Goal: Task Accomplishment & Management: Manage account settings

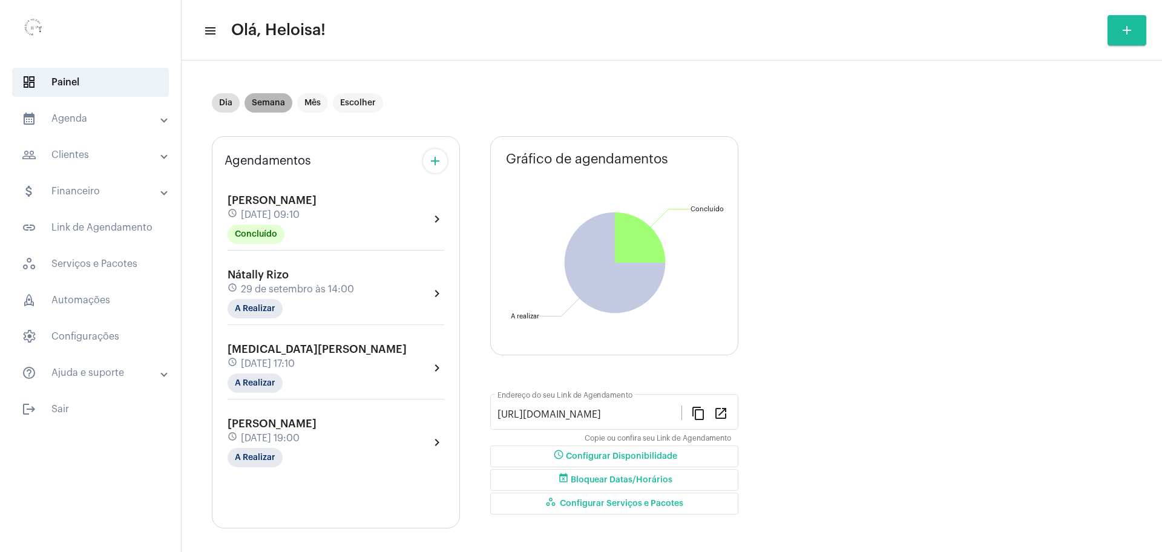
click at [269, 107] on mat-chip "Semana" at bounding box center [268, 102] width 48 height 19
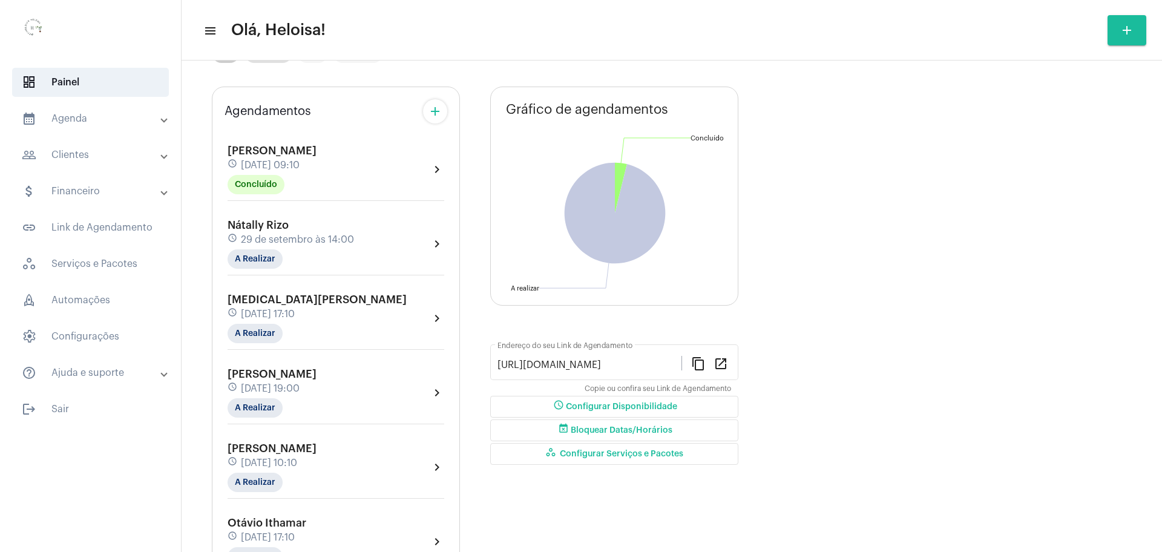
scroll to position [76, 0]
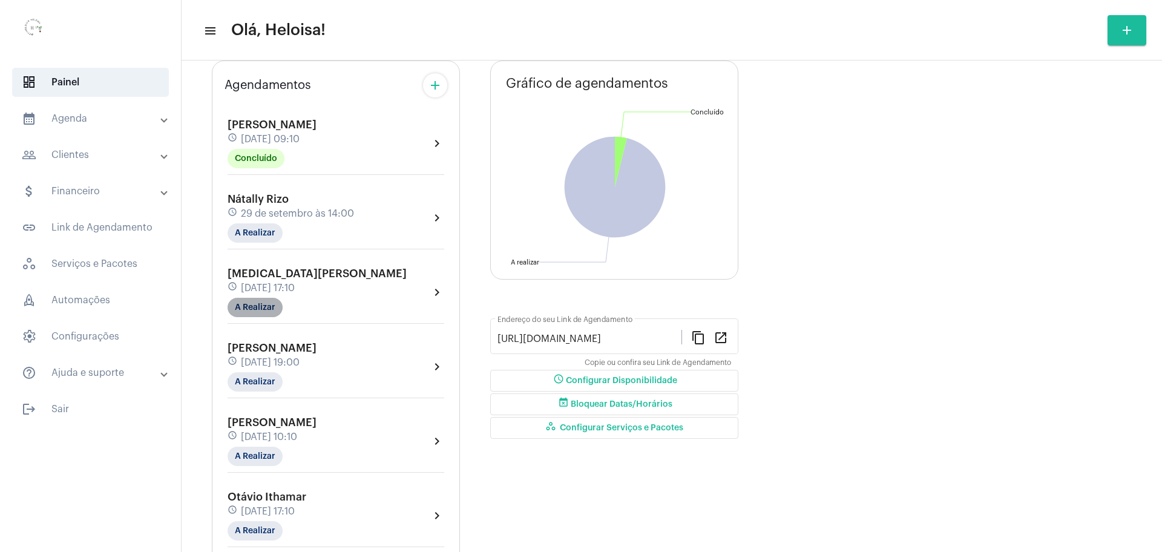
click at [237, 313] on mat-chip "A Realizar" at bounding box center [255, 307] width 55 height 19
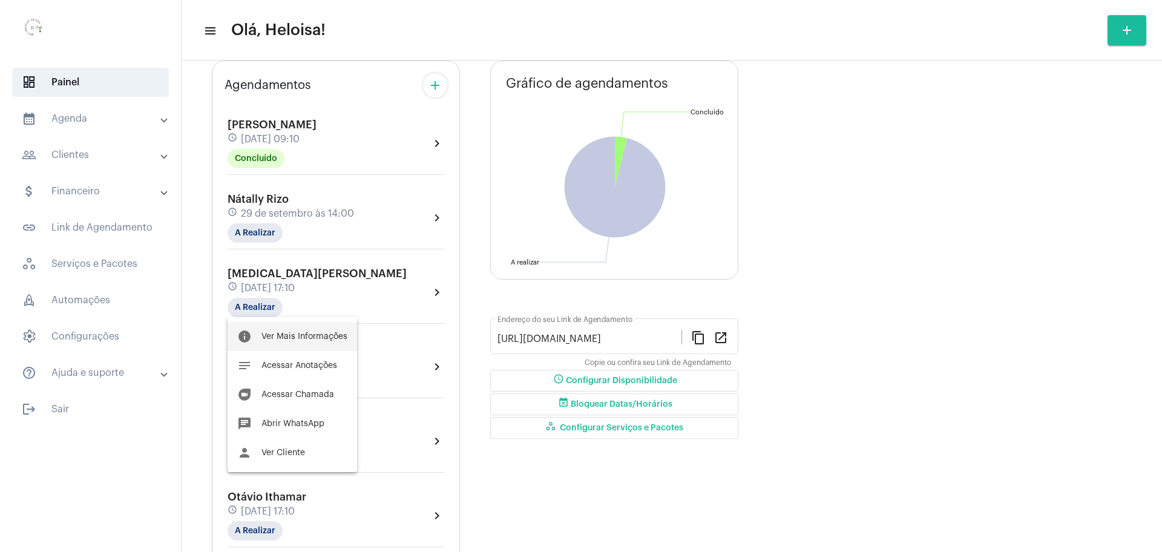
click at [306, 334] on span "Ver Mais Informações" at bounding box center [304, 336] width 86 height 8
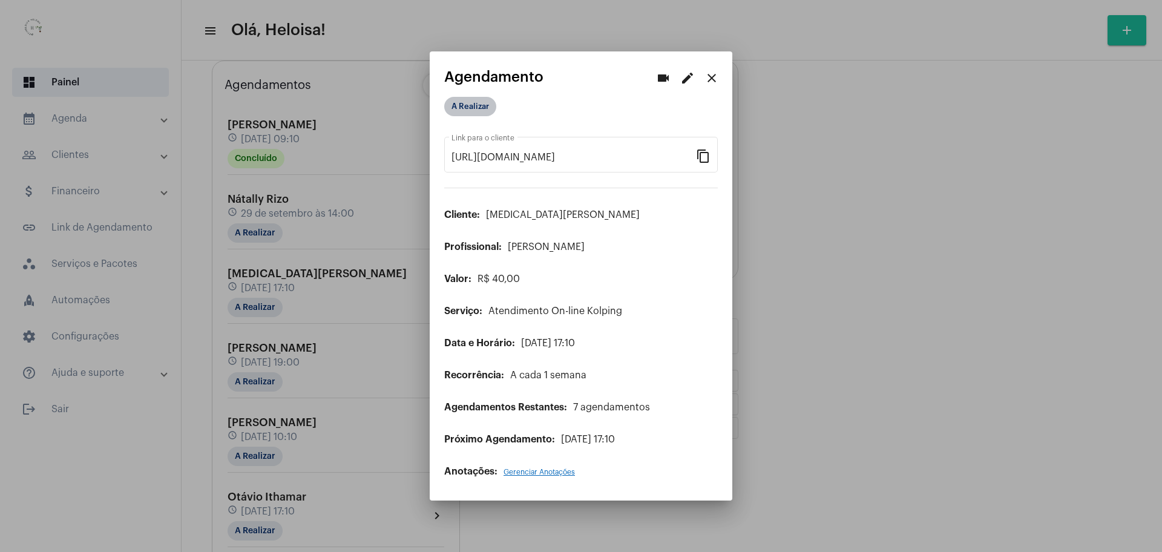
click at [483, 114] on mat-chip "A Realizar" at bounding box center [470, 106] width 52 height 19
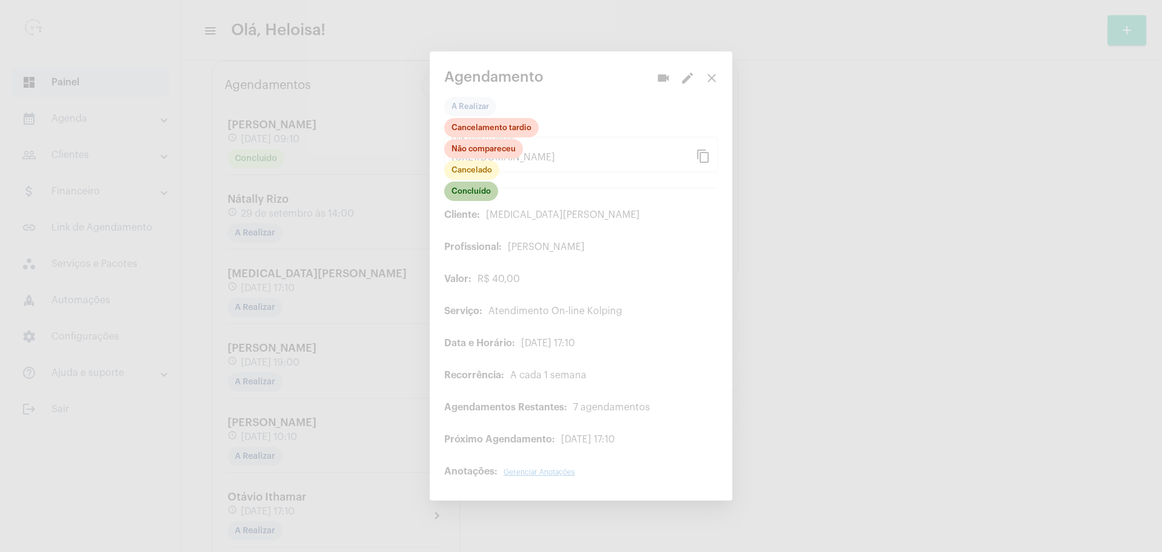
click at [468, 195] on mat-chip "Concluído" at bounding box center [471, 191] width 54 height 19
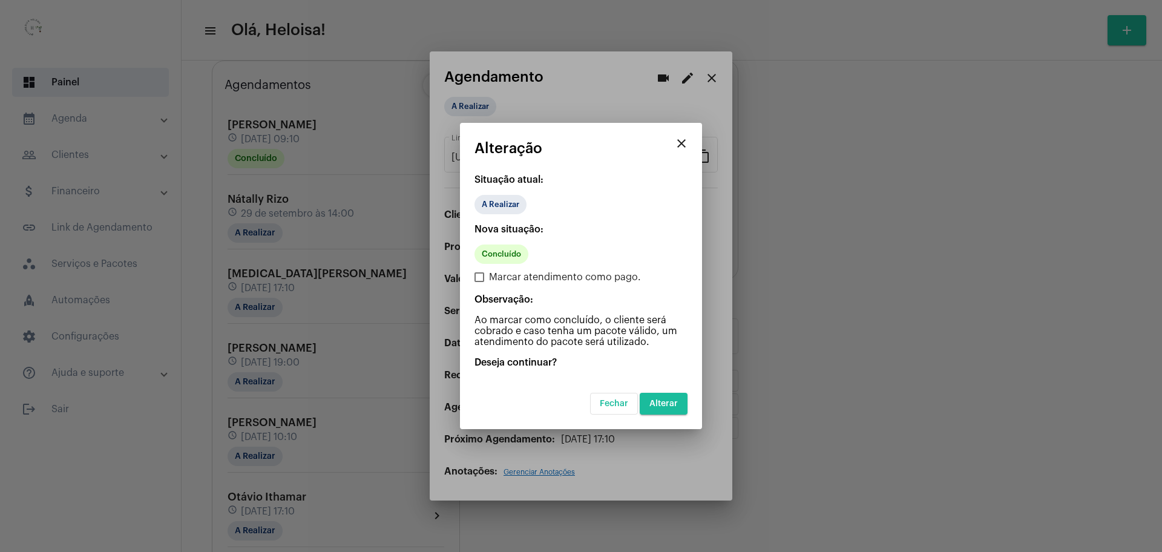
click at [693, 405] on mat-dialog-container "close Alteração Situação atual: A Realizar Nova situação: Concluído Marcar aten…" at bounding box center [581, 276] width 242 height 306
click at [677, 410] on button "Alterar" at bounding box center [664, 404] width 48 height 22
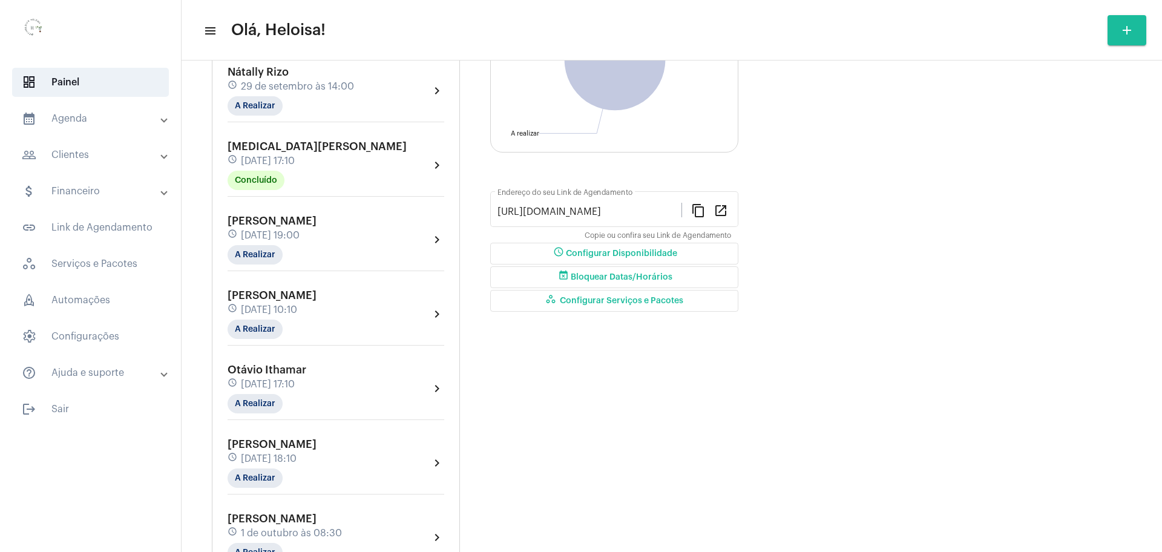
scroll to position [227, 0]
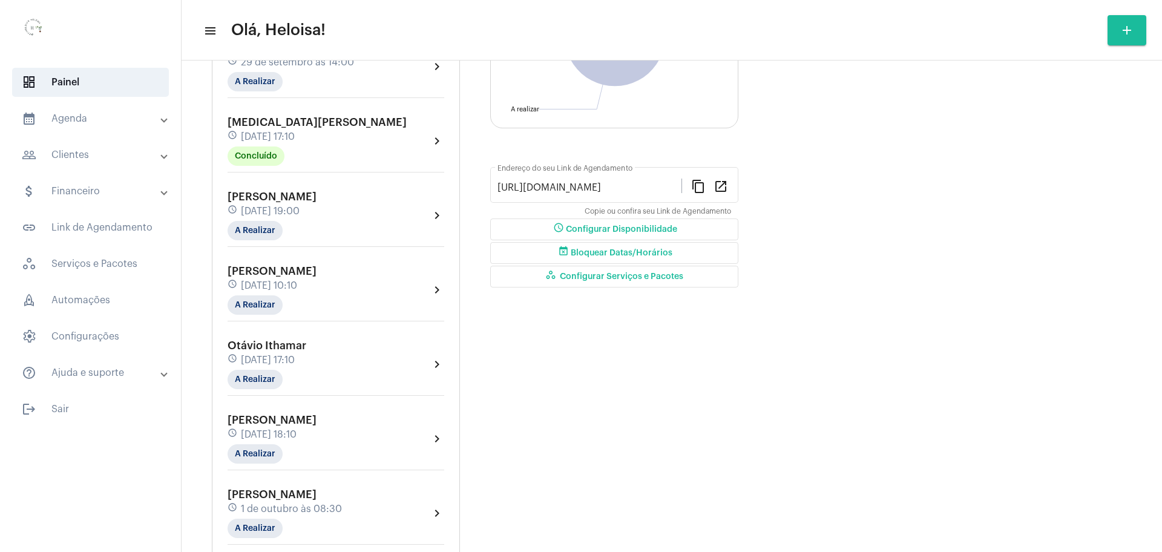
drag, startPoint x: 967, startPoint y: 252, endPoint x: 830, endPoint y: 231, distance: 138.4
click at [260, 222] on mat-chip "A Realizar" at bounding box center [255, 230] width 55 height 19
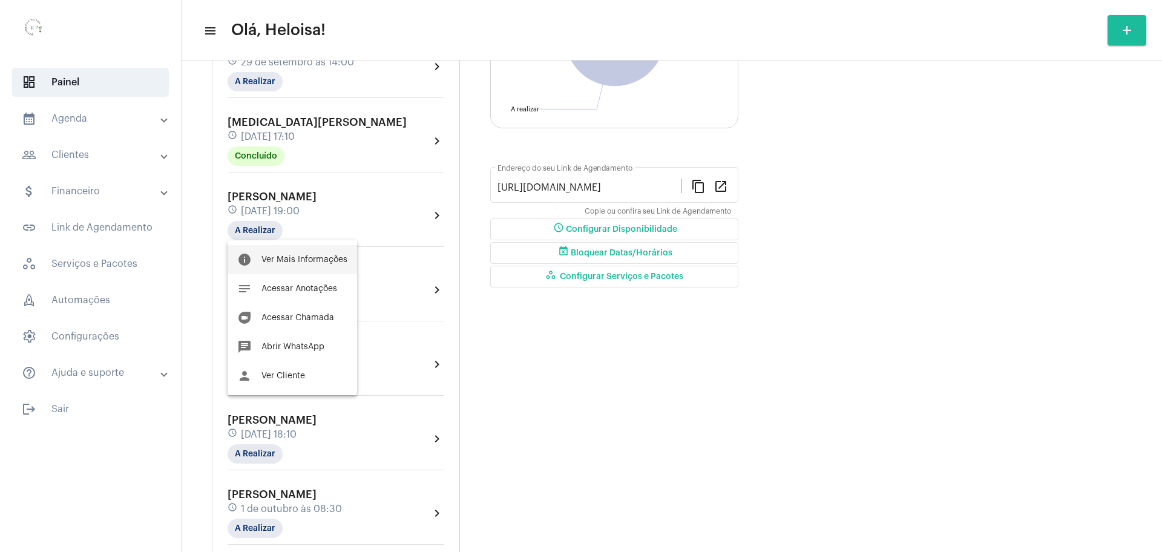
click at [297, 255] on span "Ver Mais Informações" at bounding box center [304, 259] width 86 height 8
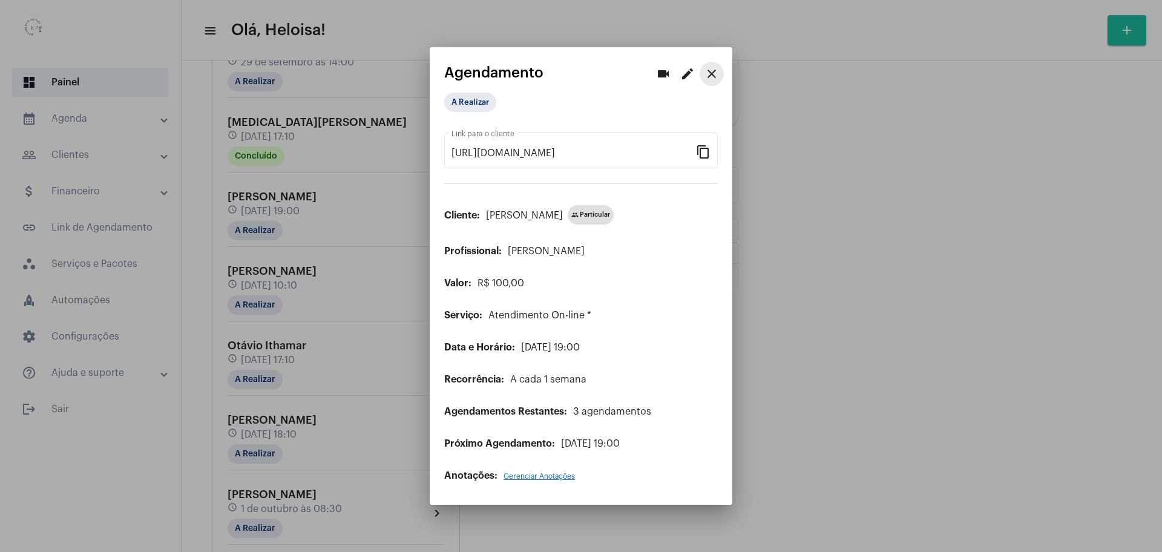
drag, startPoint x: 713, startPoint y: 73, endPoint x: 533, endPoint y: 80, distance: 180.5
click at [712, 74] on mat-icon "close" at bounding box center [711, 74] width 15 height 15
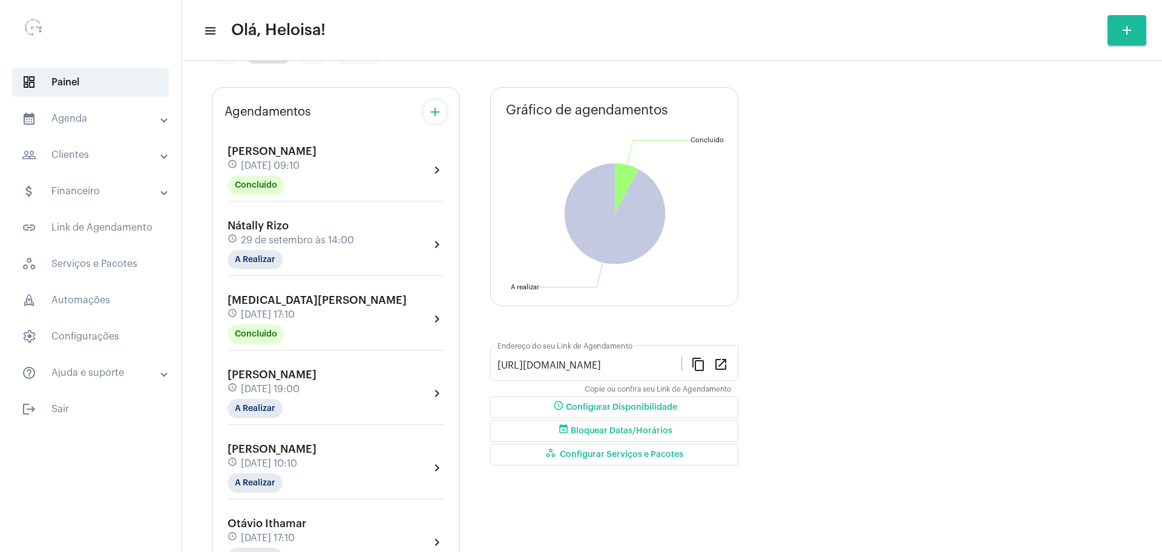
scroll to position [76, 0]
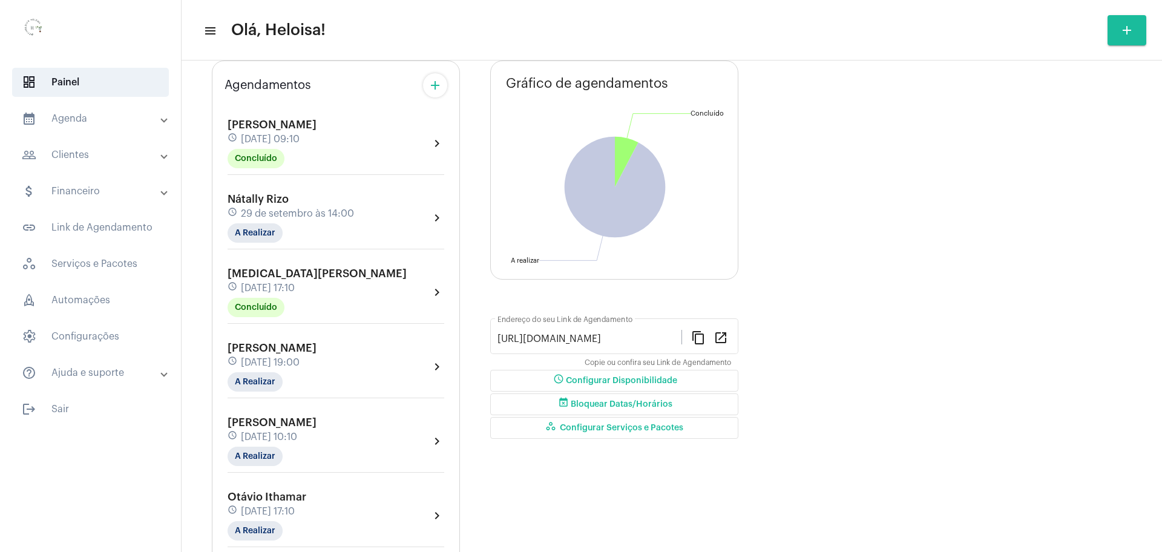
click at [295, 359] on span "[DATE] 19:00" at bounding box center [270, 362] width 59 height 11
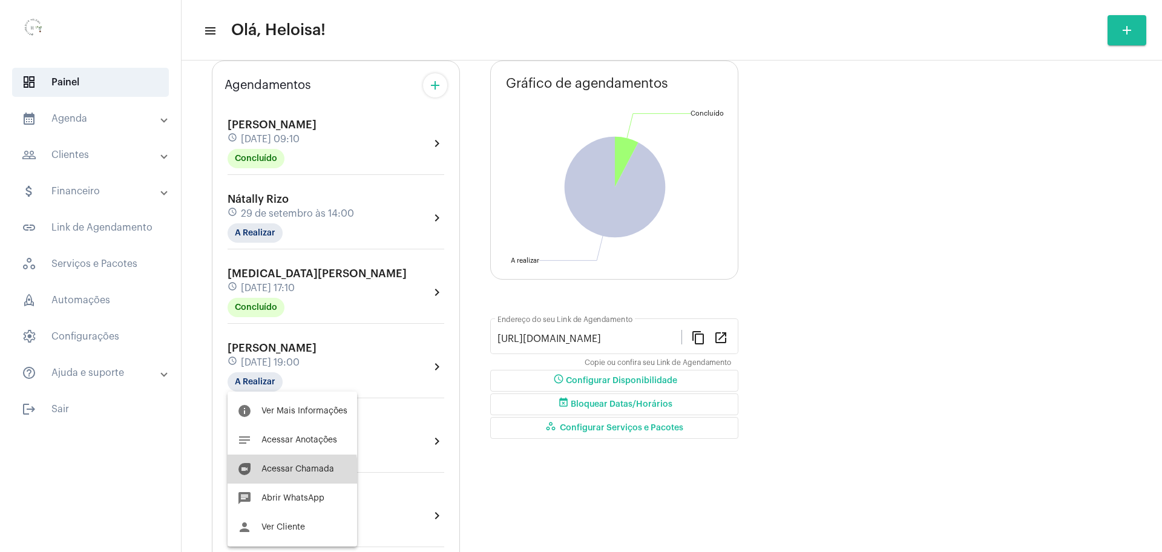
click at [280, 477] on button "duo [PERSON_NAME]" at bounding box center [292, 468] width 129 height 29
